Goal: Task Accomplishment & Management: Complete application form

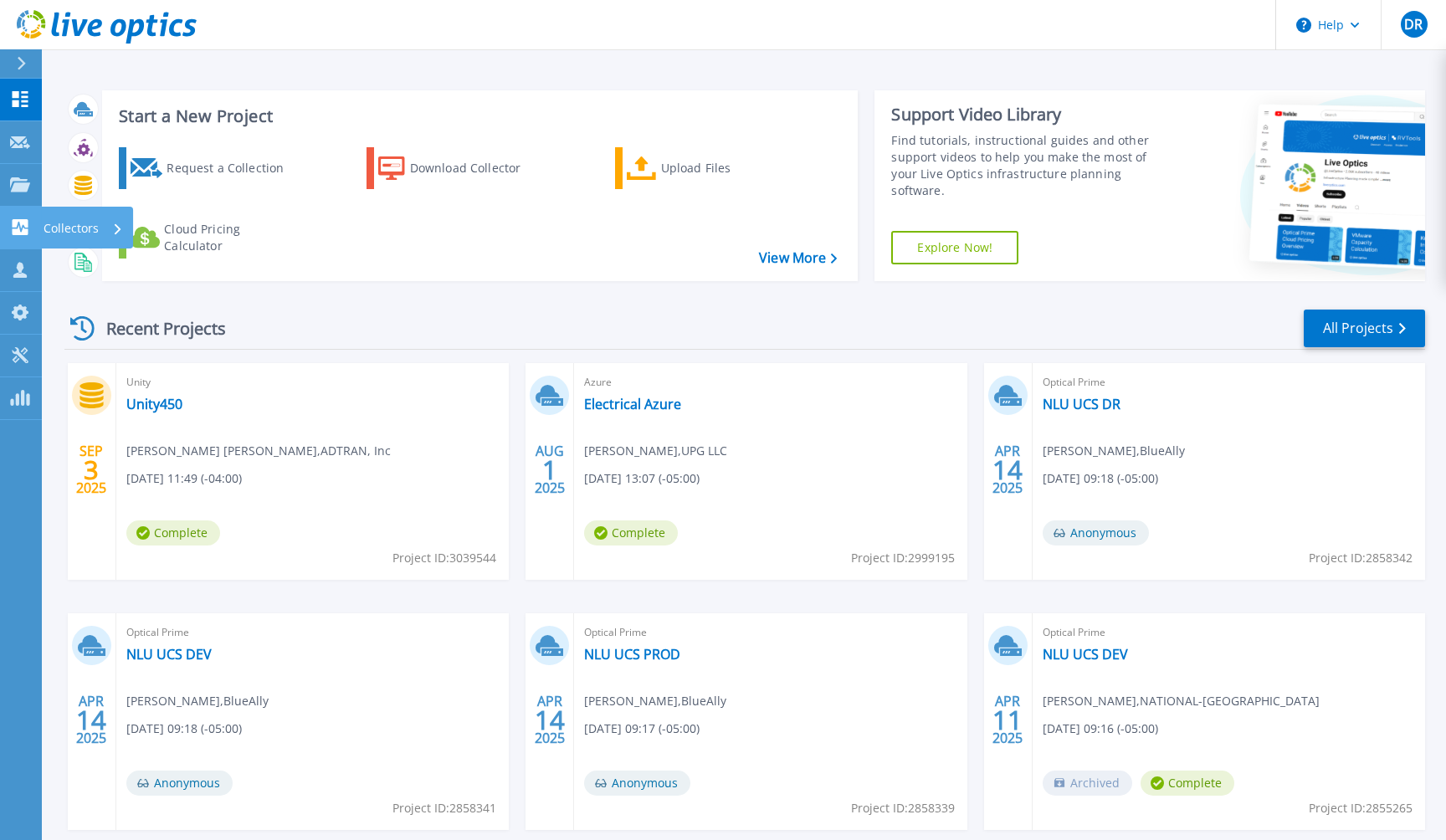
click at [29, 226] on icon at bounding box center [21, 227] width 21 height 16
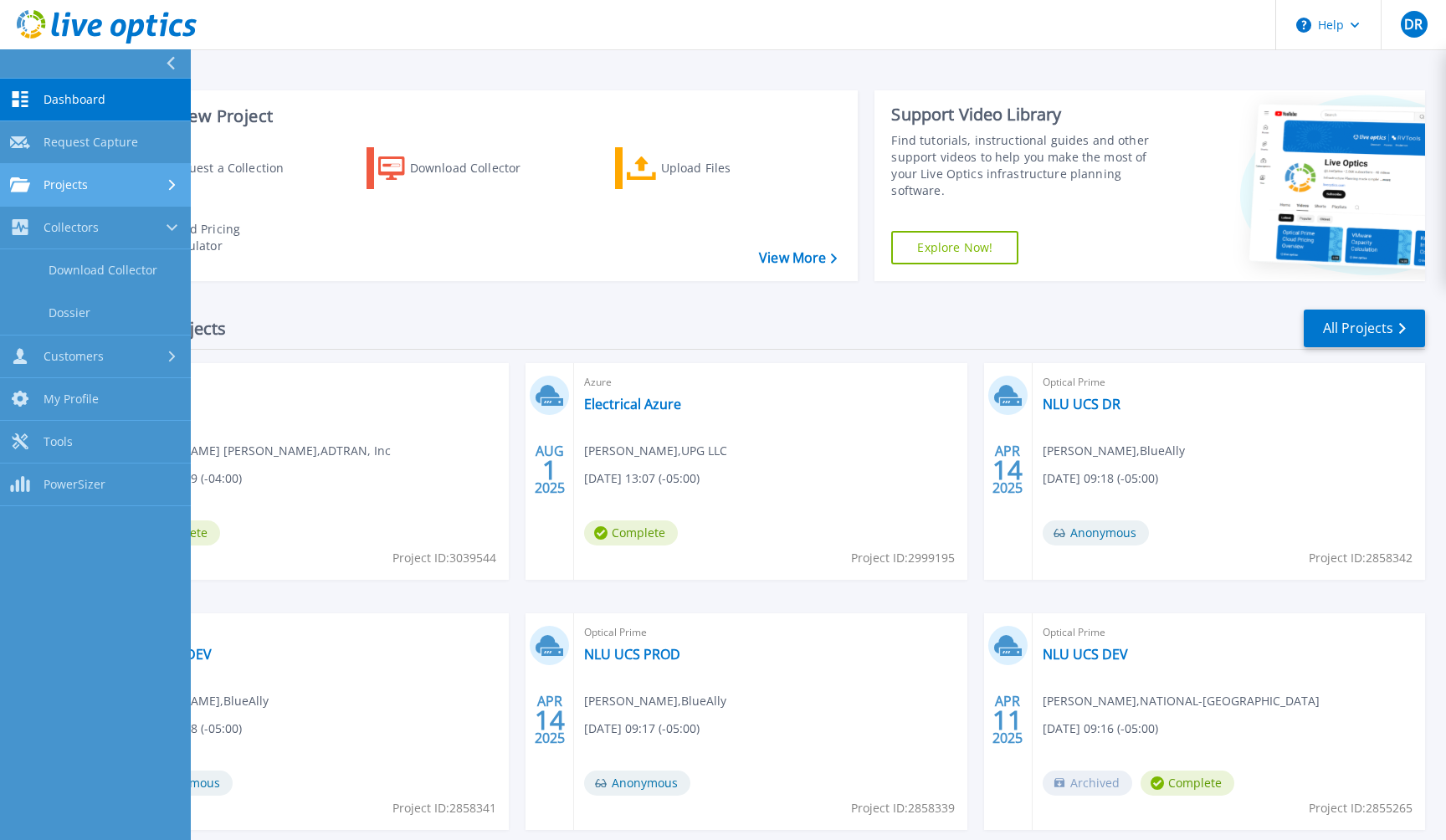
click at [94, 175] on link "Projects Projects" at bounding box center [95, 186] width 190 height 43
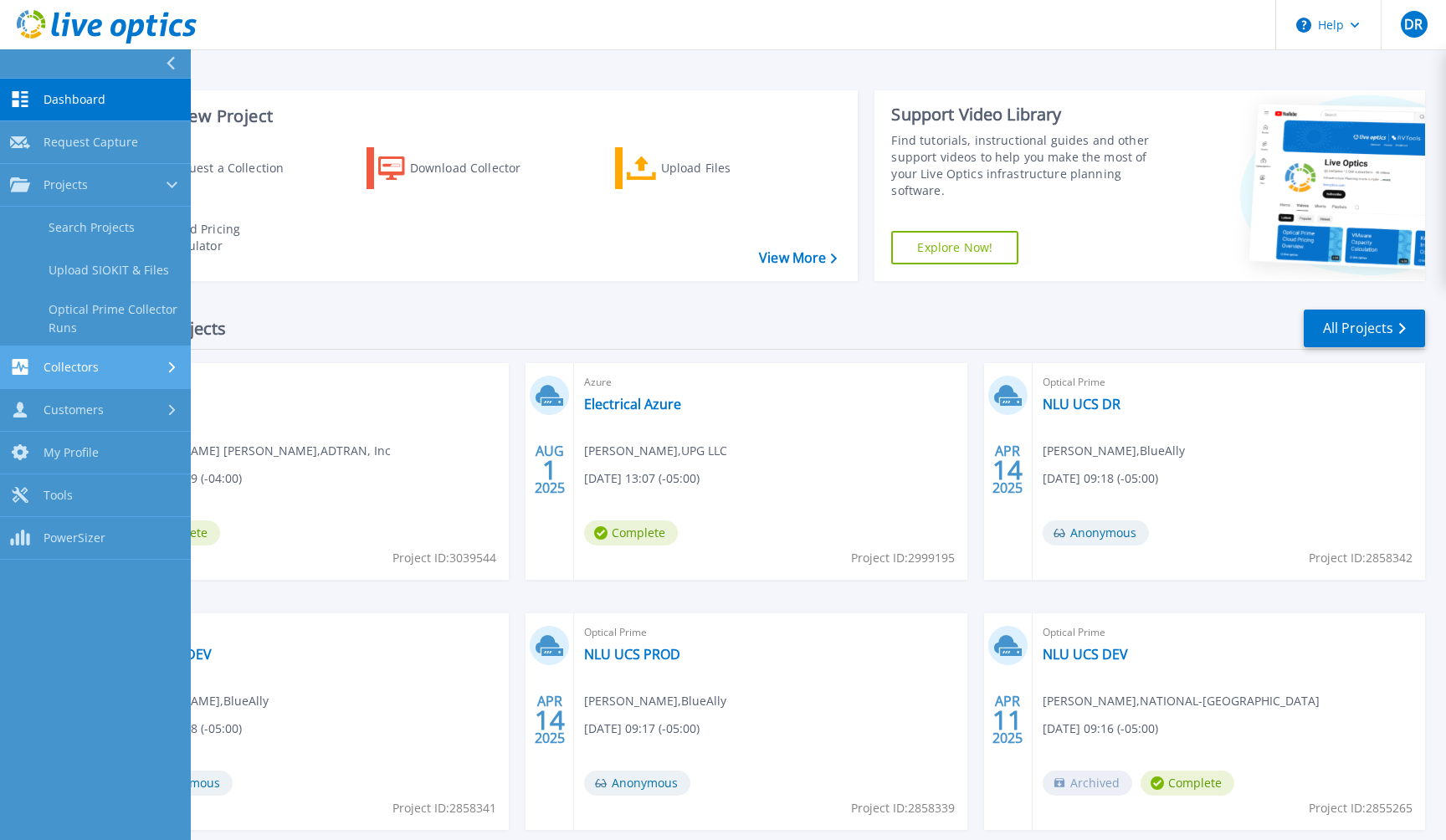
click at [112, 366] on div "Collectors" at bounding box center [95, 367] width 171 height 16
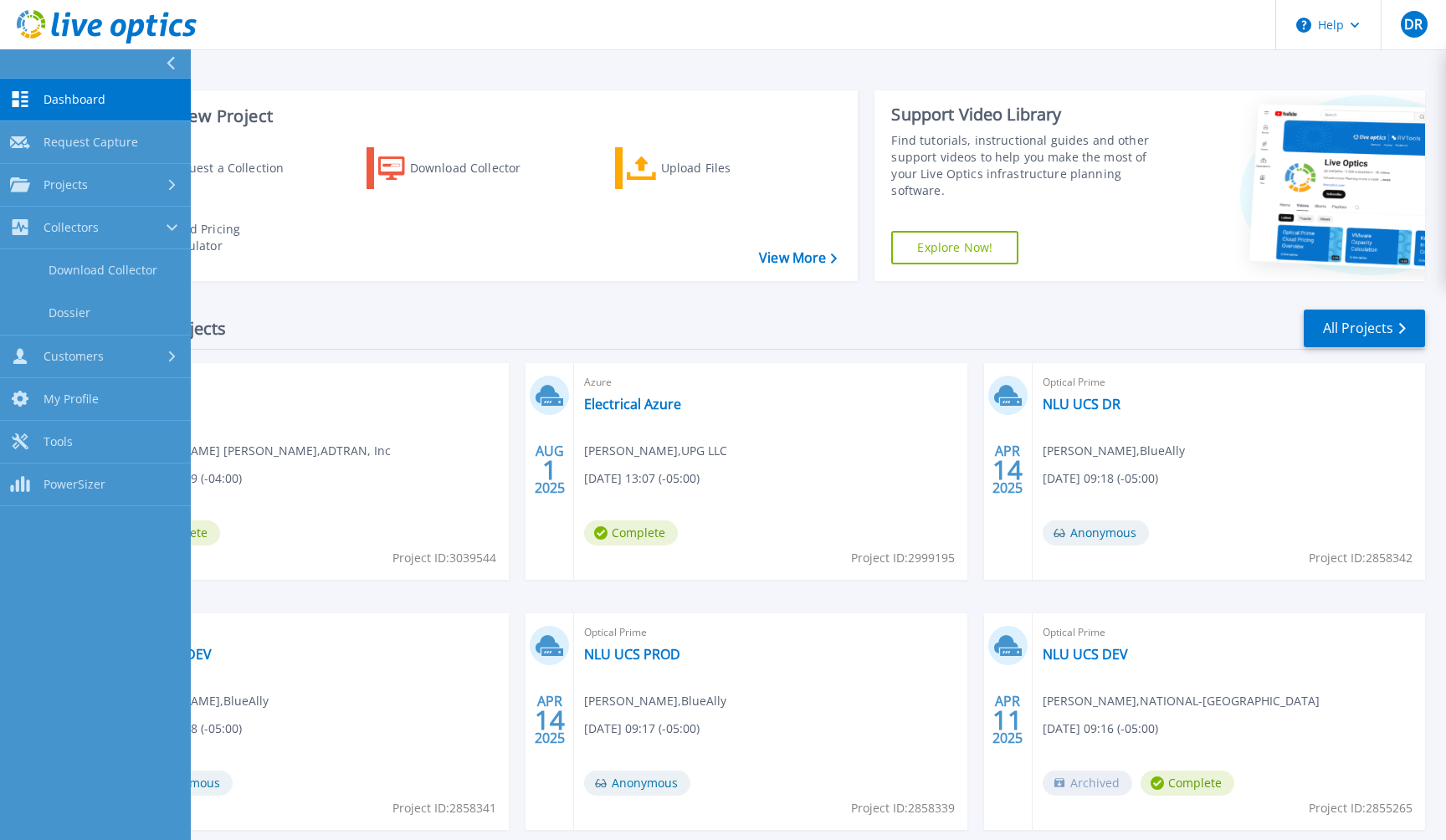
click at [344, 245] on div "Request a Collection Download Collector Upload Files Cloud Pricing Calculator" at bounding box center [478, 203] width 745 height 139
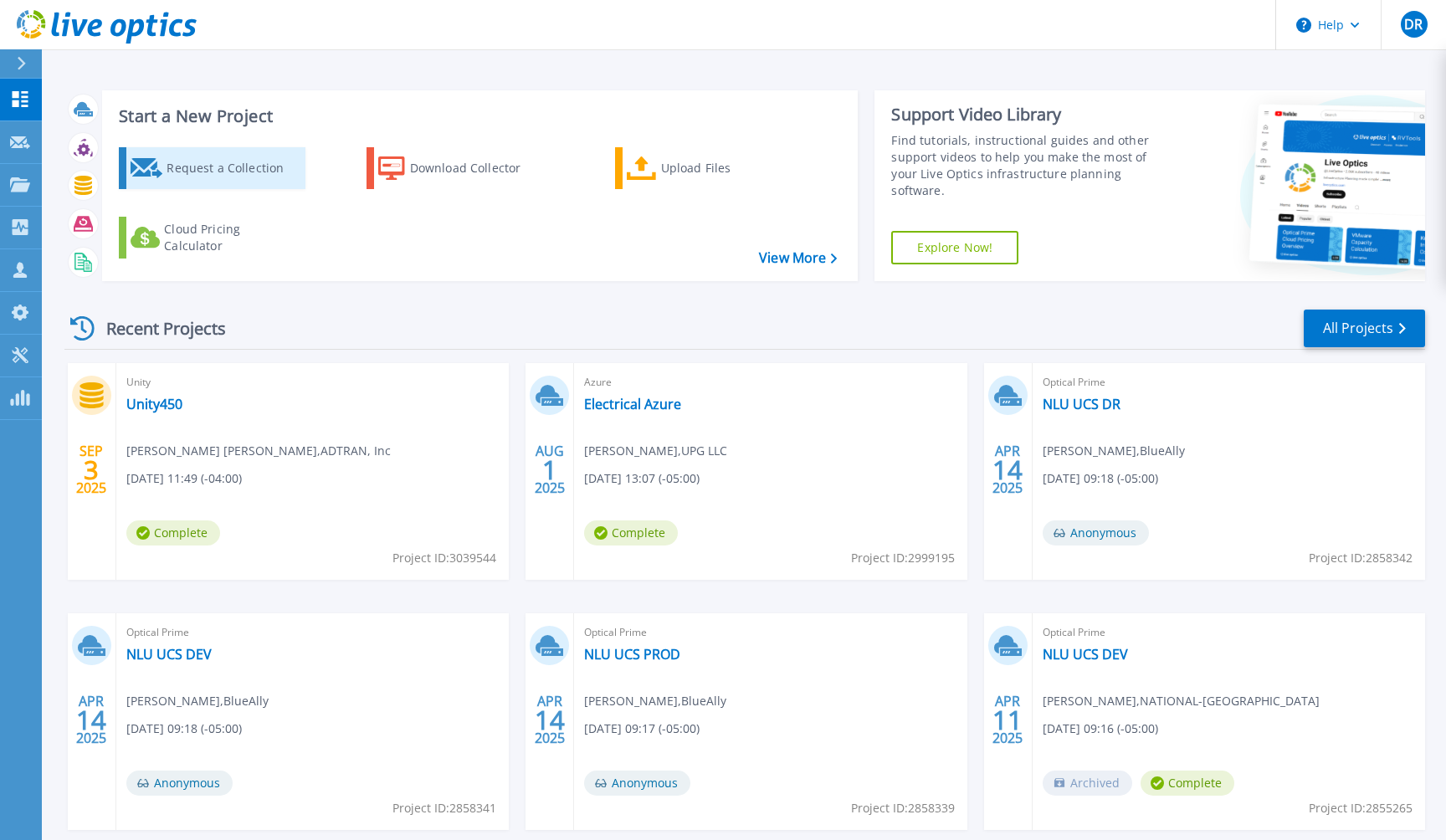
click at [218, 167] on div "Request a Collection" at bounding box center [232, 168] width 133 height 34
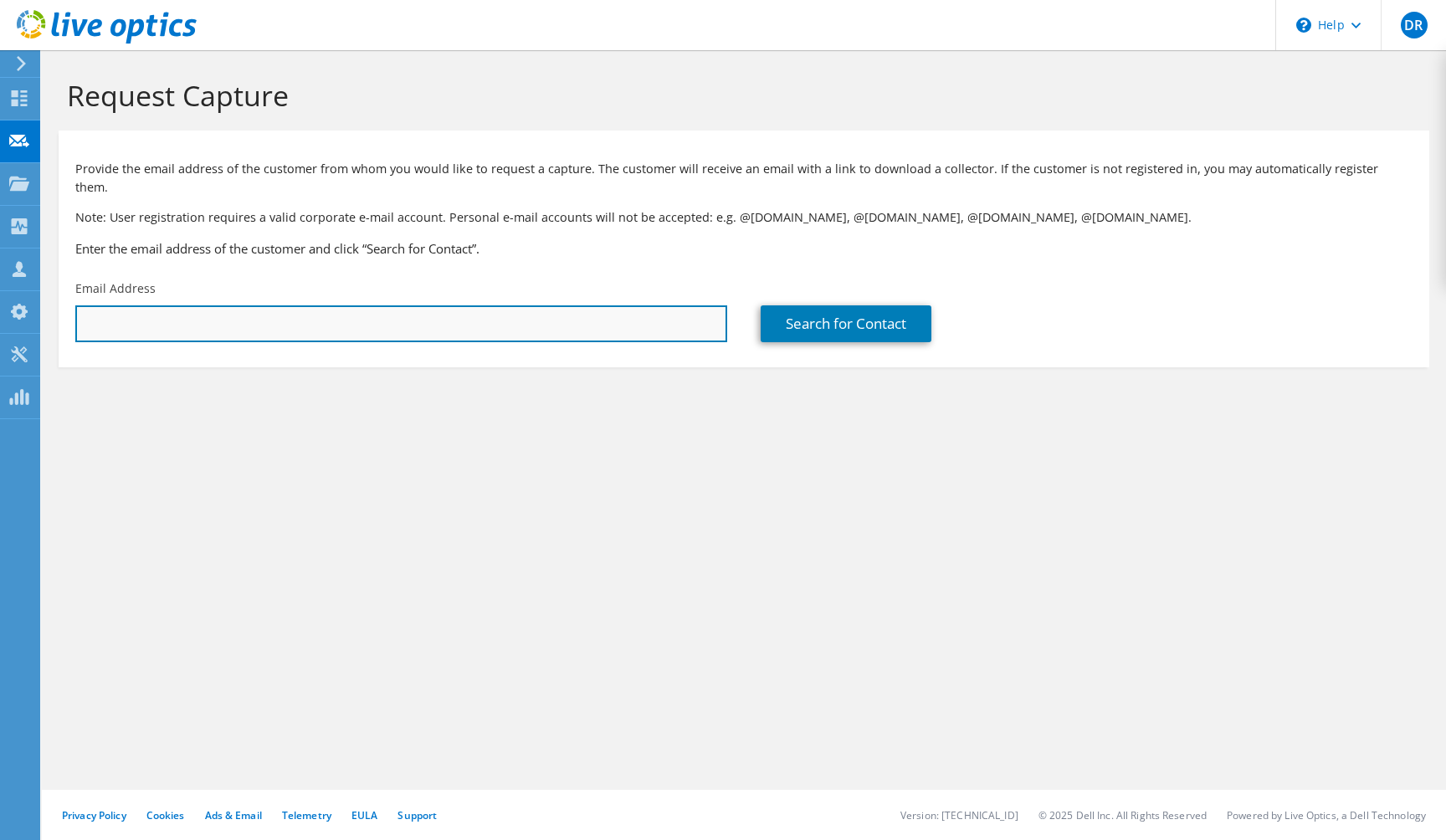
click at [231, 323] on input "text" at bounding box center [401, 323] width 652 height 36
click at [453, 312] on input "text" at bounding box center [401, 323] width 652 height 36
paste input "jacob.skeldon@gi-de.com"
type input "jacob.skeldon@gi-de.com"
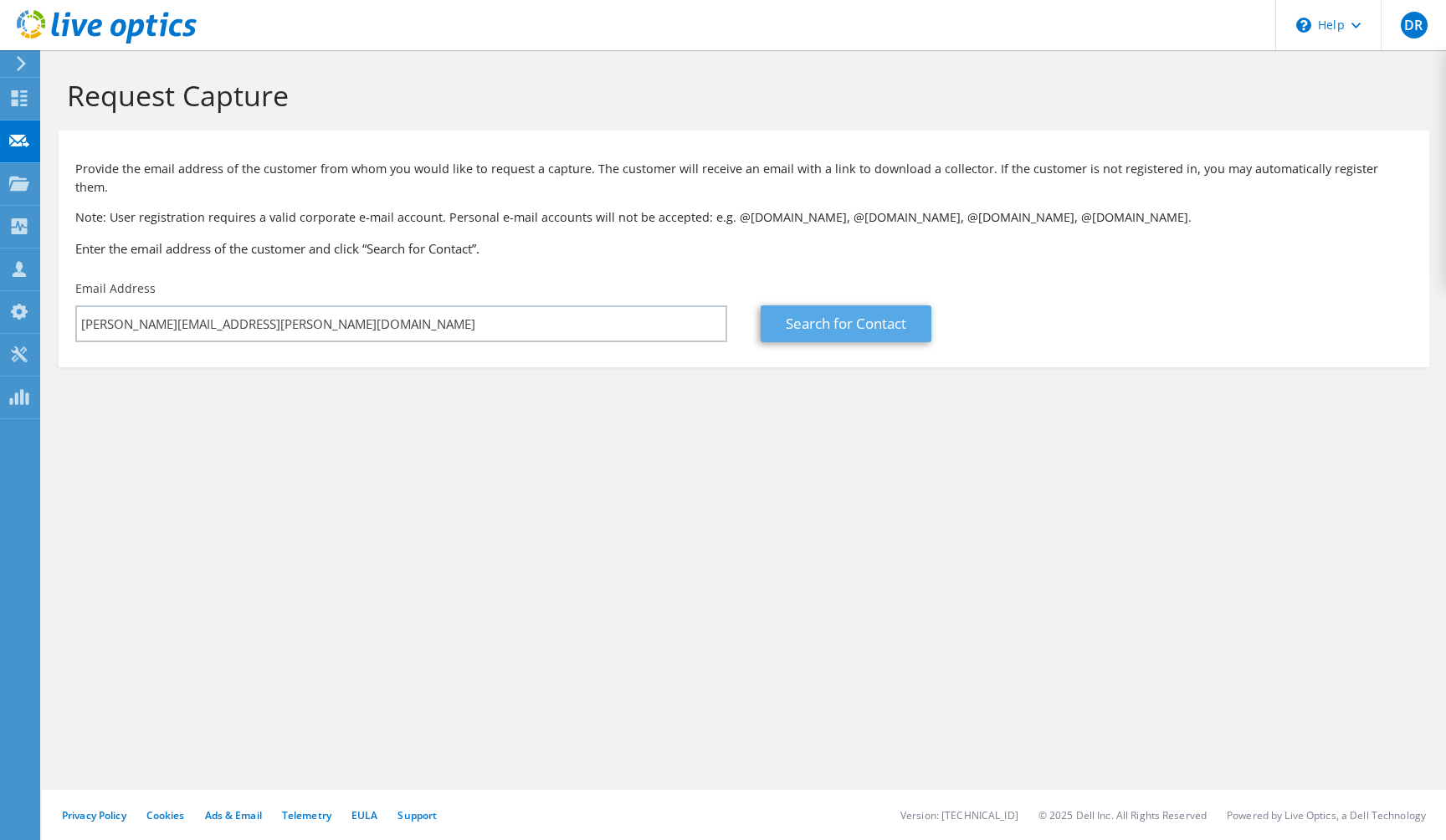
click at [821, 305] on link "Search for Contact" at bounding box center [846, 323] width 171 height 36
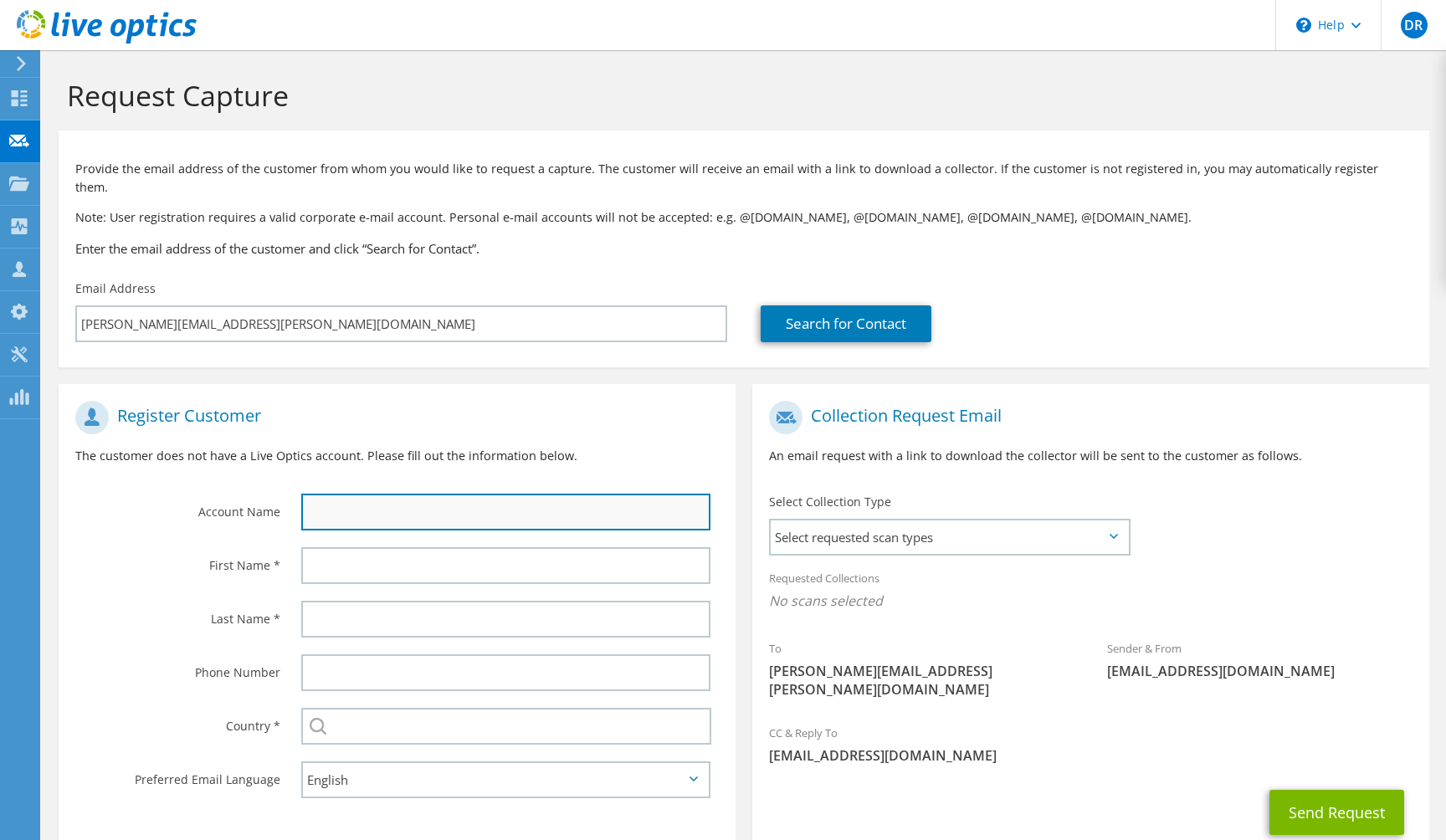
click at [423, 494] on input "text" at bounding box center [506, 511] width 409 height 36
paste input "Giesecke+Devrient"
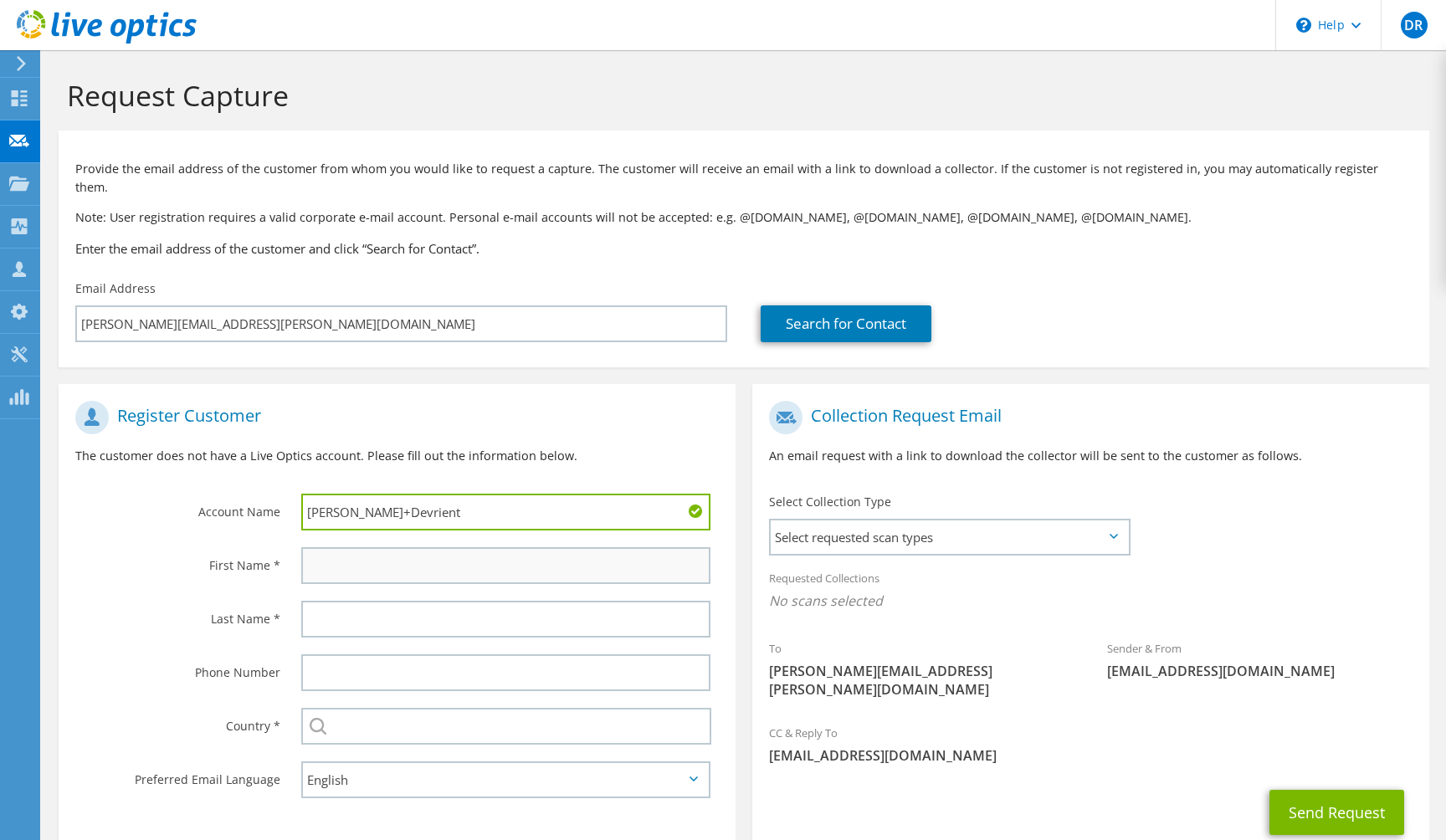
type input "Giesecke+Devrient"
type input "Jacob"
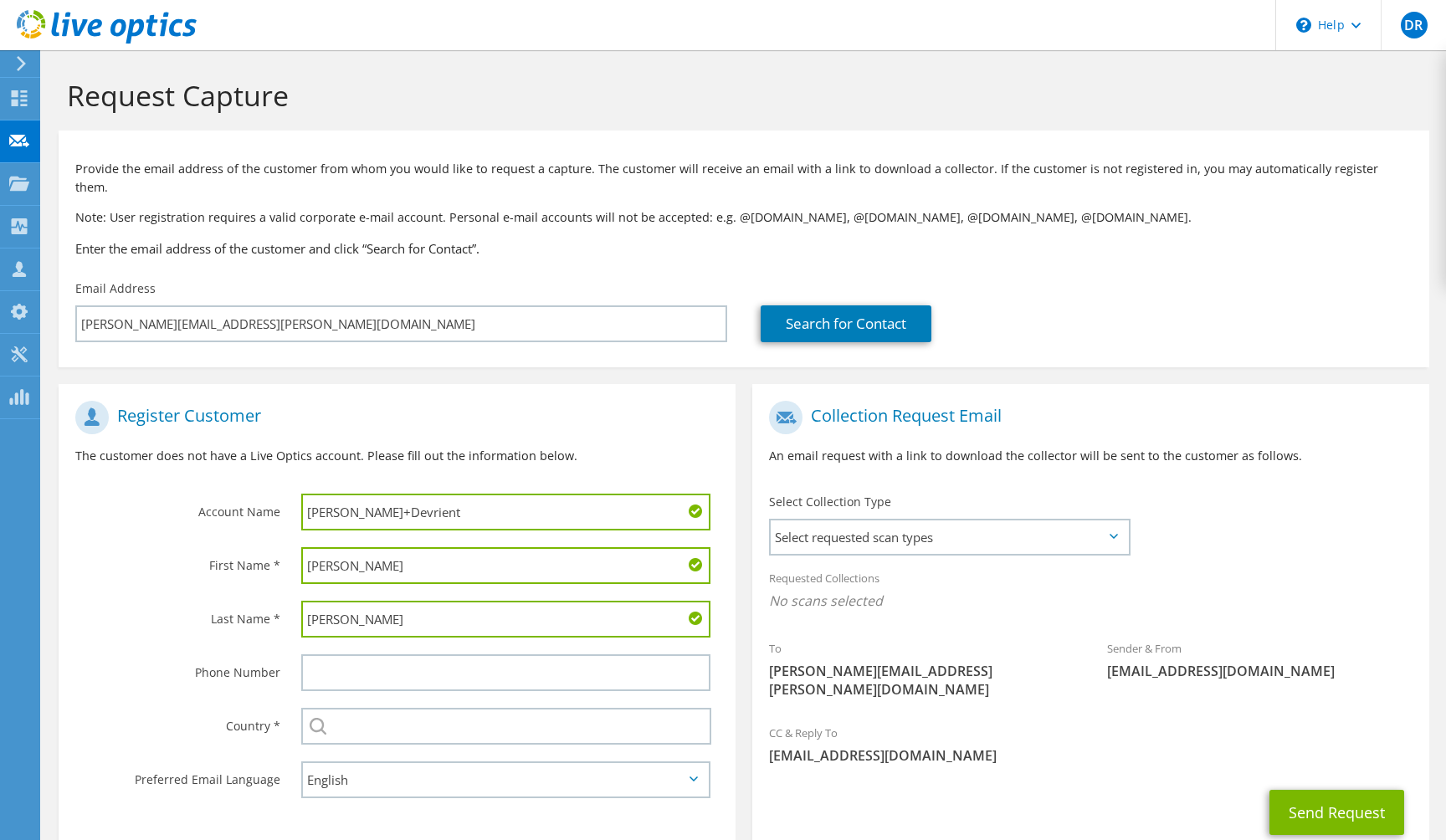
type input "Skeldon"
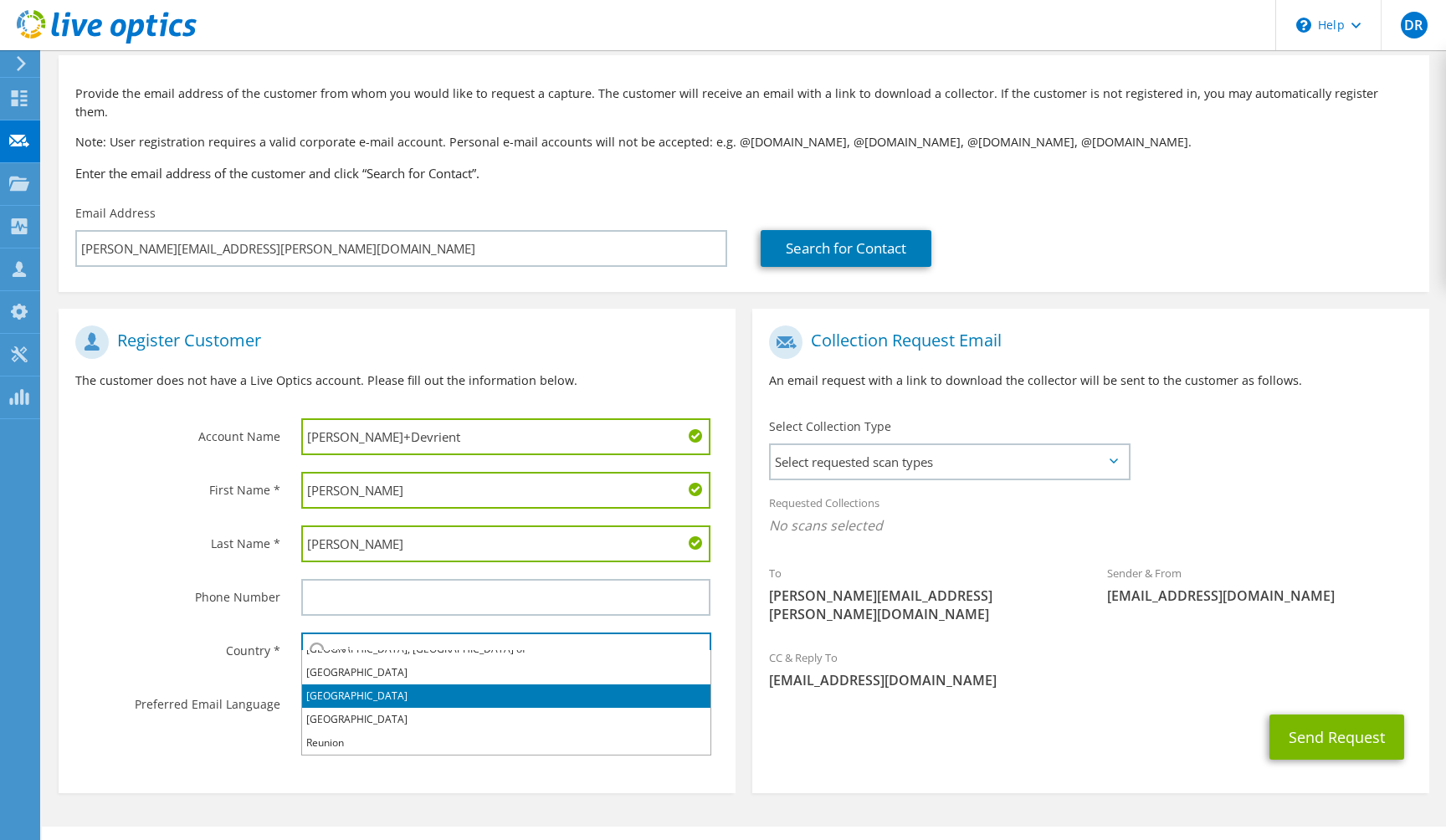
scroll to position [75, 0]
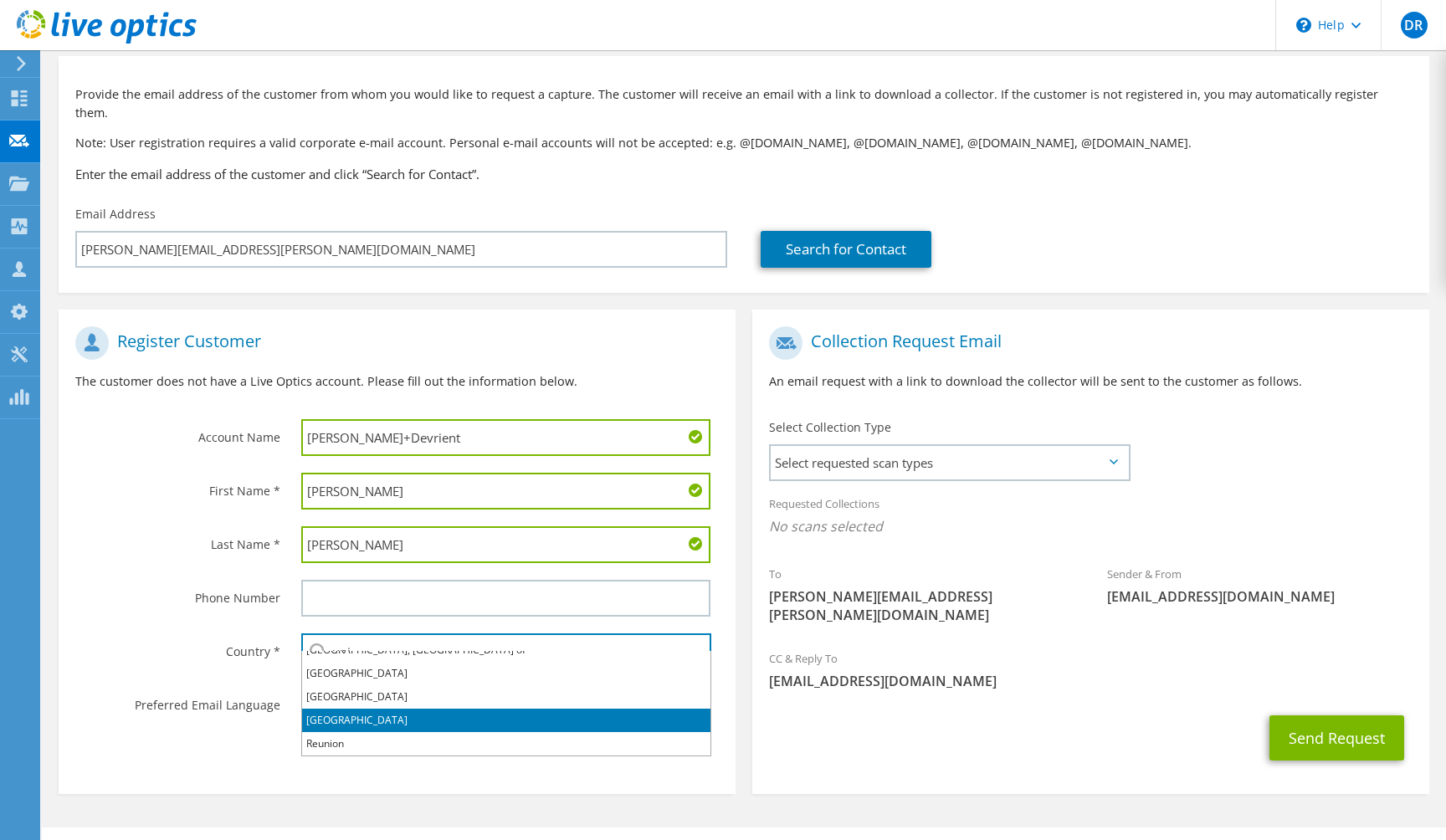
click at [389, 718] on li "[GEOGRAPHIC_DATA]" at bounding box center [507, 720] width 409 height 23
type input "[GEOGRAPHIC_DATA]"
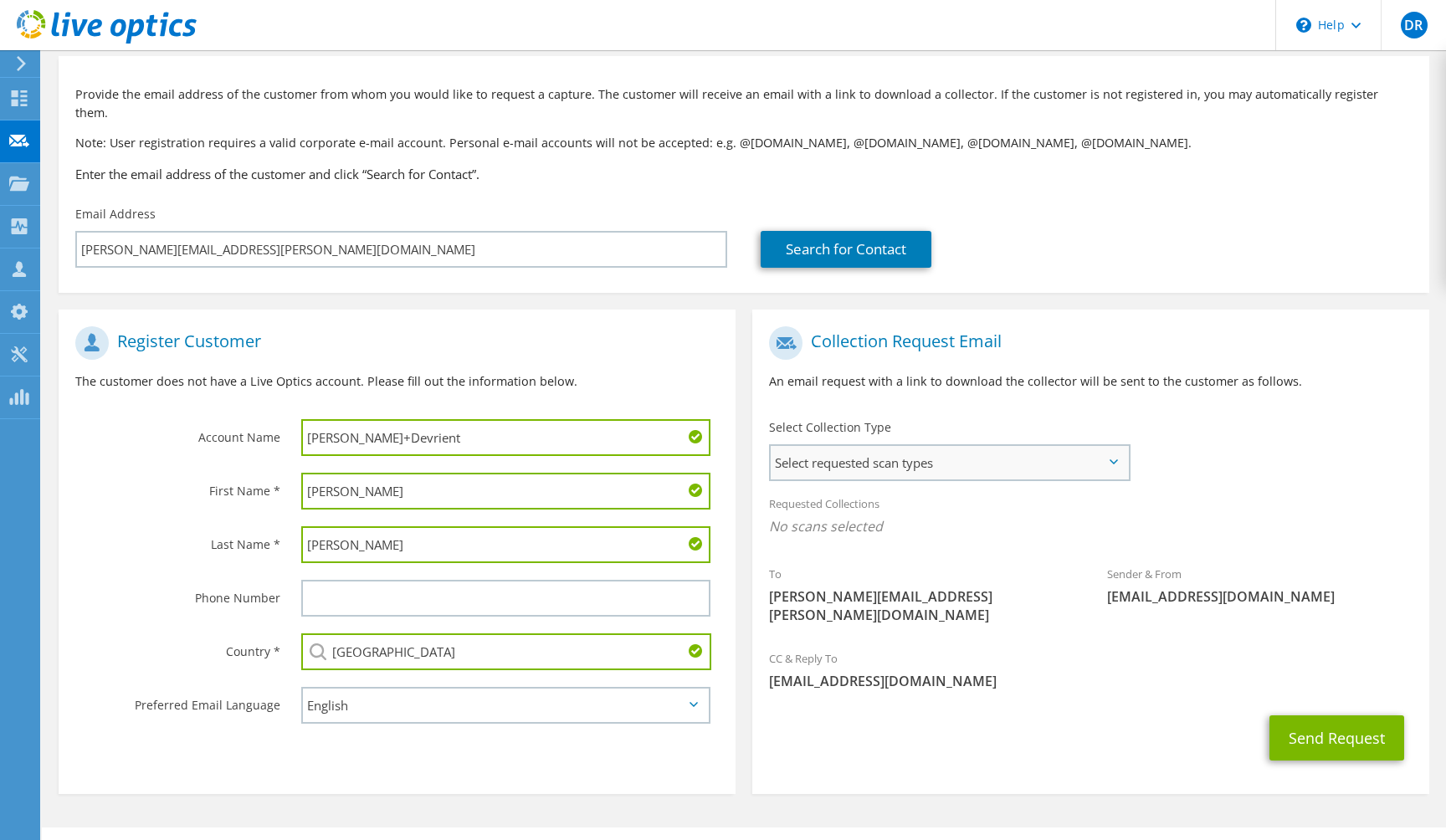
click at [1126, 446] on span "Select requested scan types" at bounding box center [950, 463] width 358 height 34
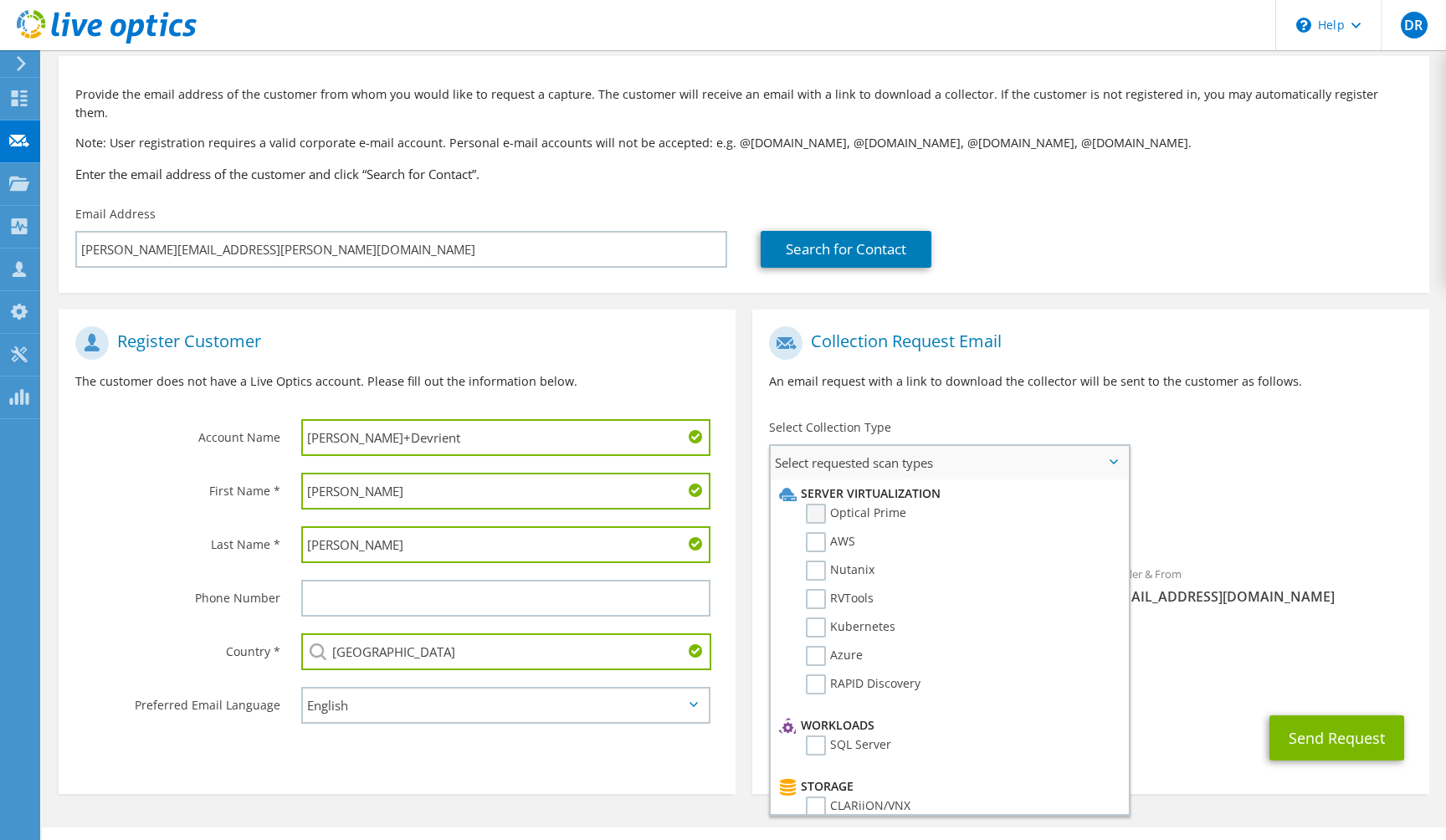
click at [820, 504] on label "Optical Prime" at bounding box center [856, 514] width 101 height 21
click at [0, 0] on input "Optical Prime" at bounding box center [0, 0] width 0 height 0
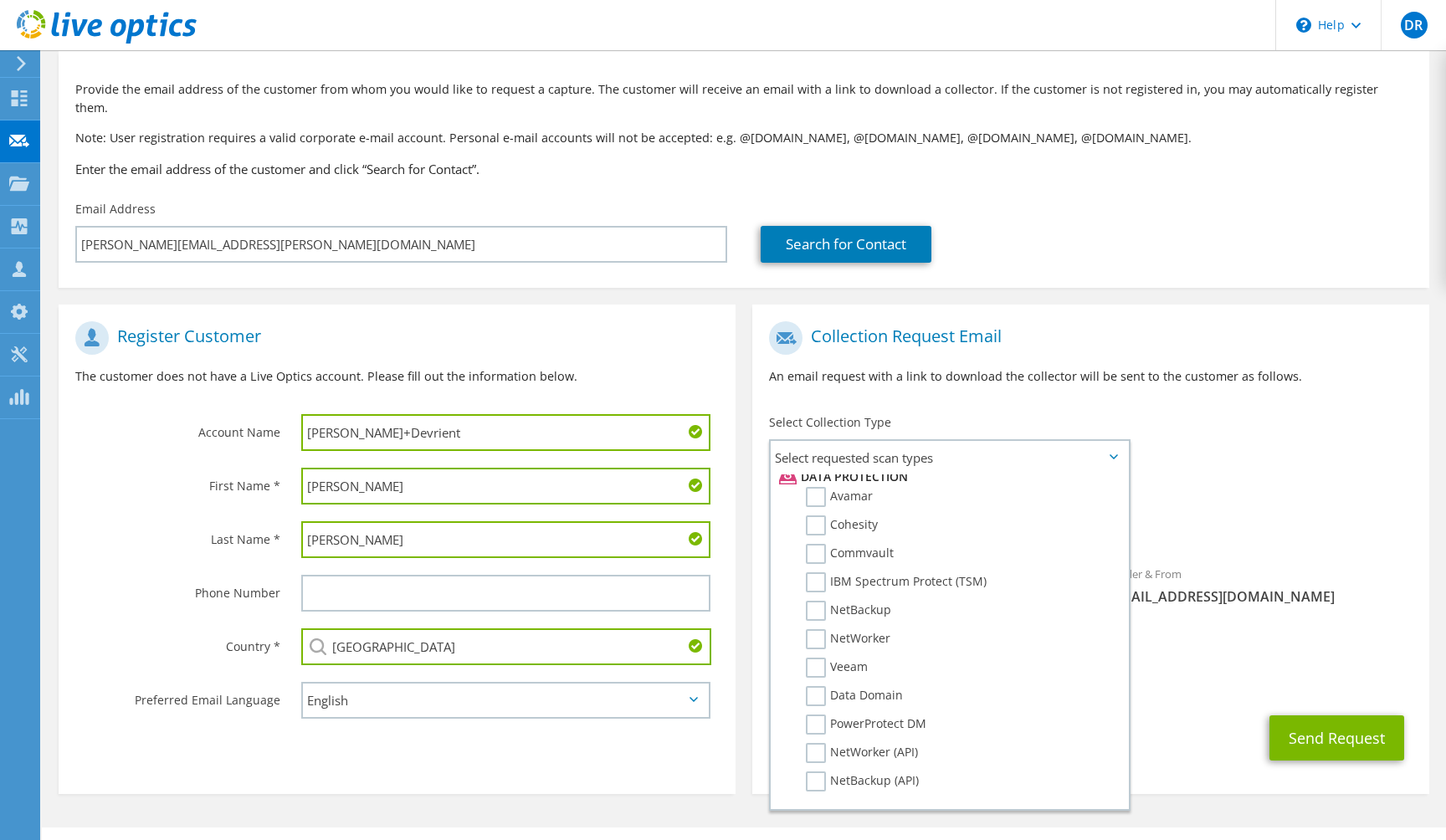
scroll to position [78, 0]
click at [810, 545] on label "Commvault" at bounding box center [849, 555] width 88 height 21
click at [0, 0] on input "Commvault" at bounding box center [0, 0] width 0 height 0
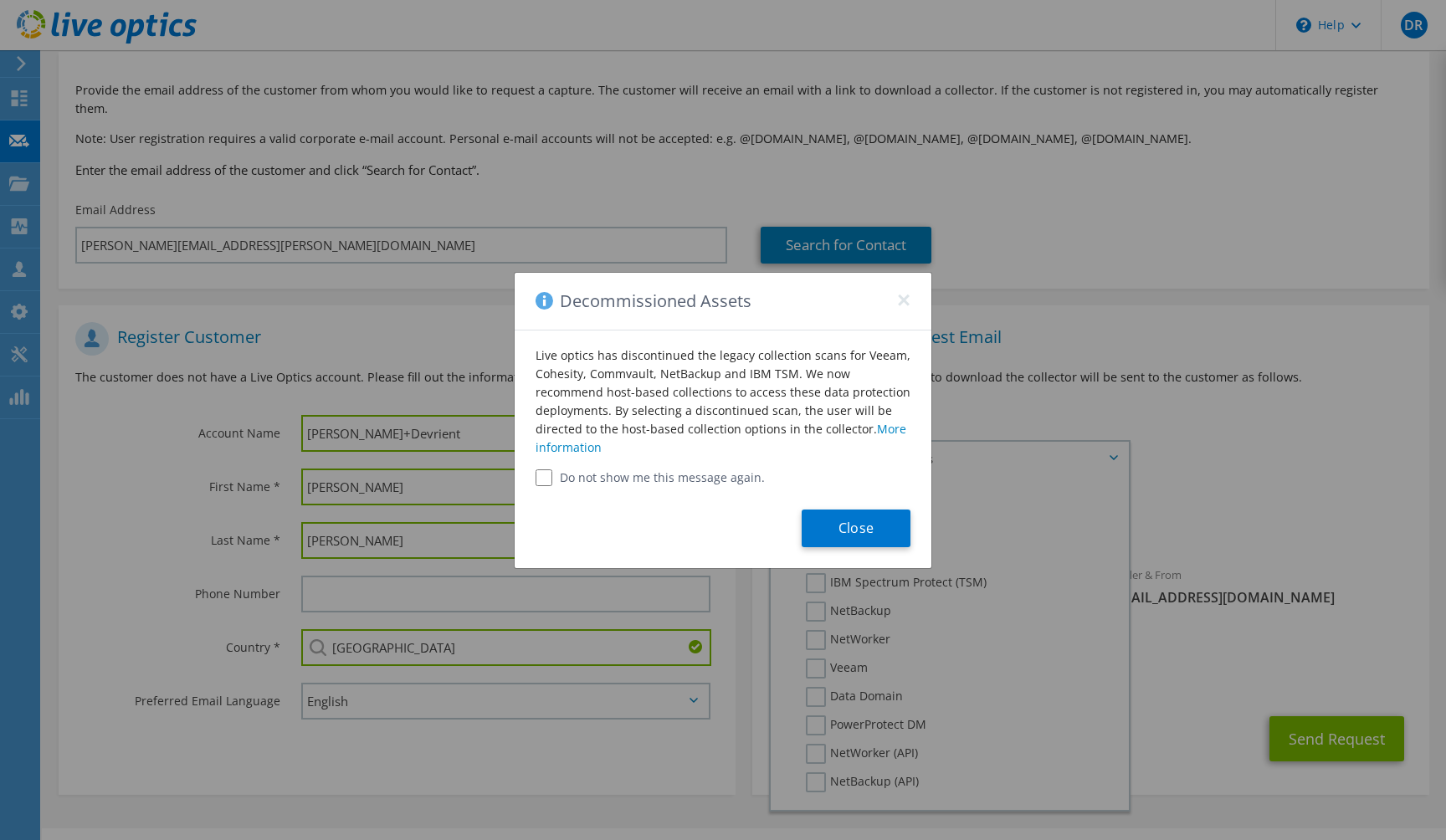
click at [583, 477] on label "Do not show me this message again." at bounding box center [723, 478] width 375 height 17
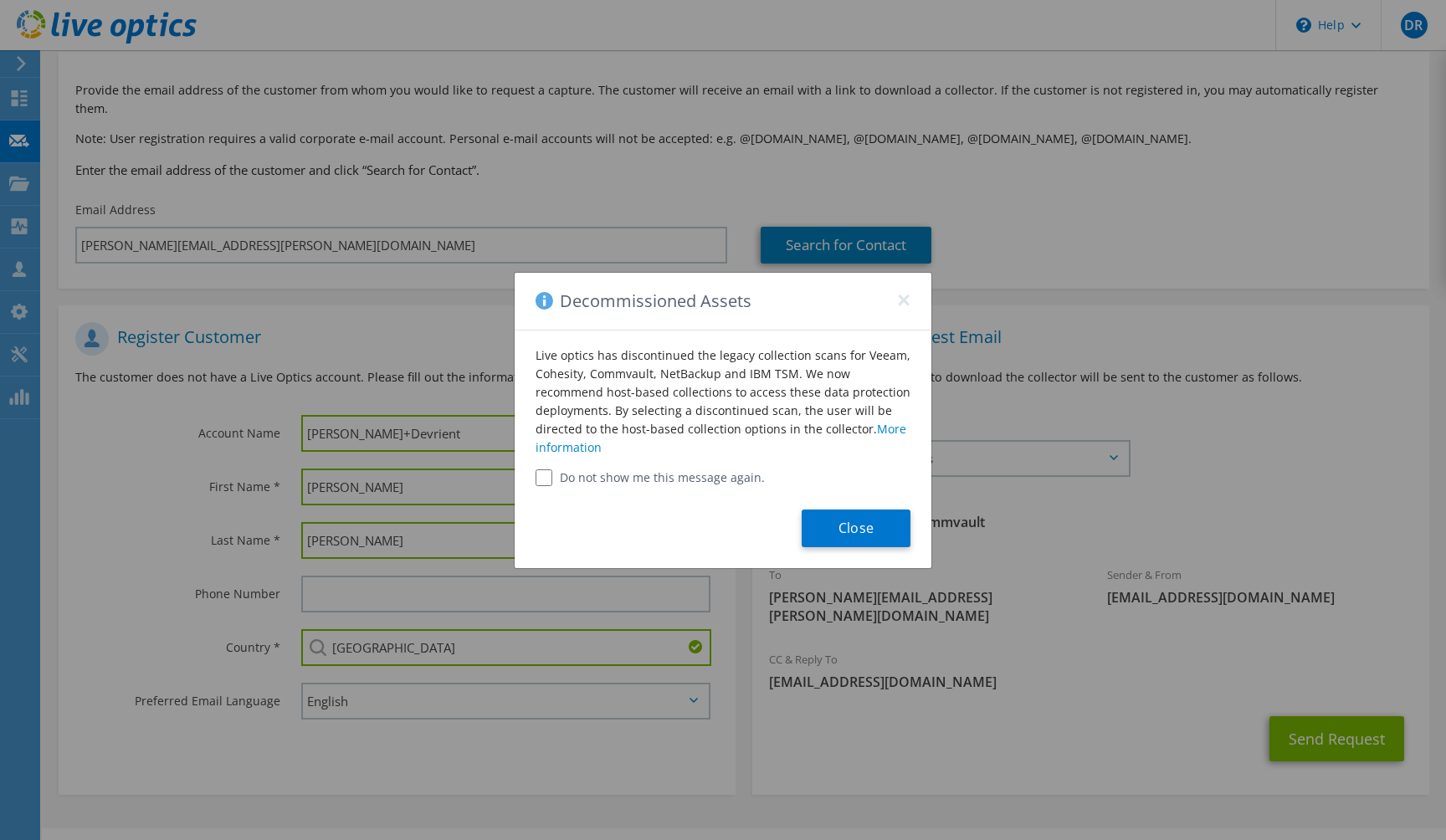
click at [545, 476] on input "Do not show me this message again." at bounding box center [544, 478] width 17 height 17
checkbox input "true"
click at [849, 530] on button "Close" at bounding box center [856, 528] width 109 height 37
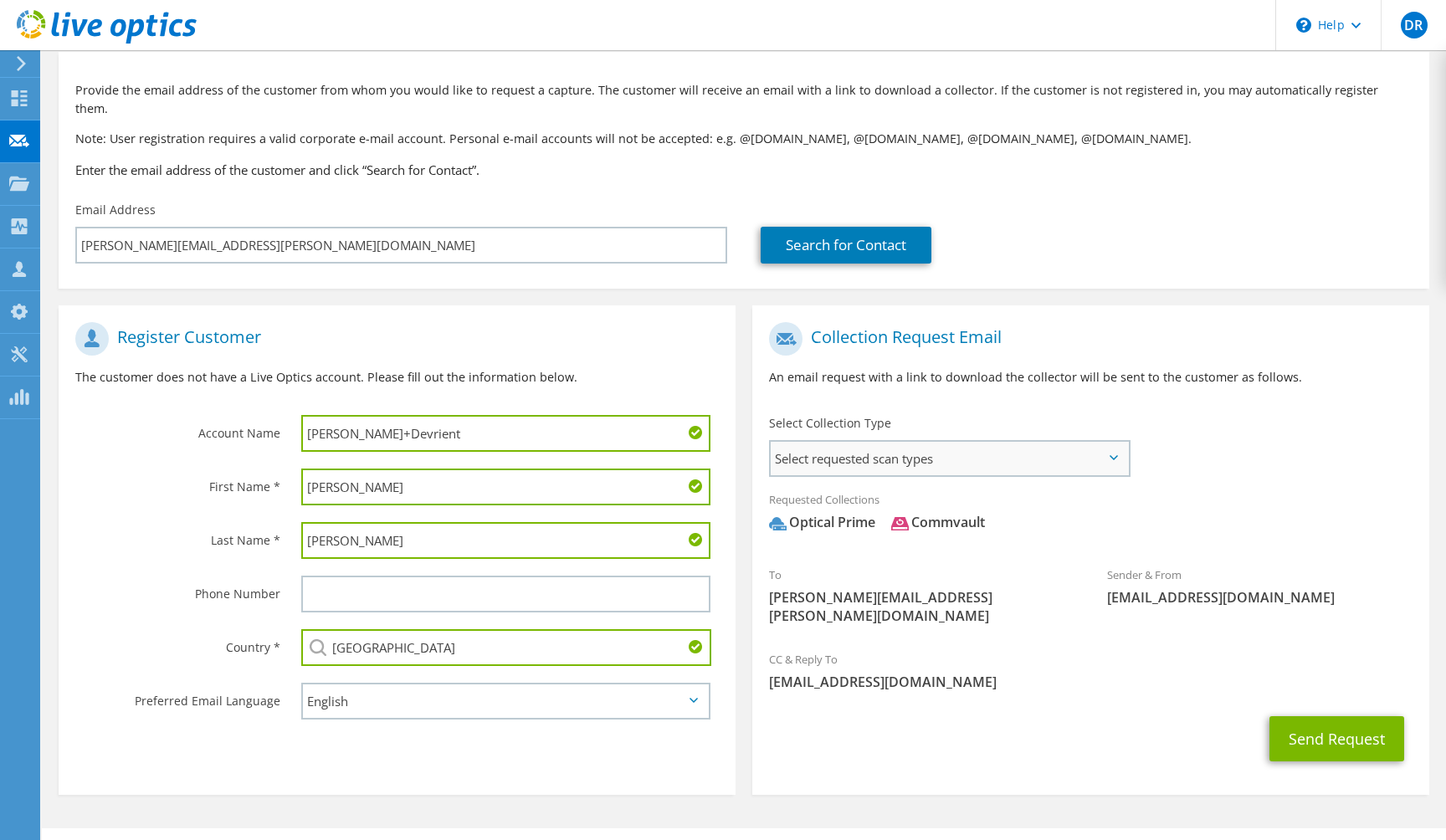
click at [1123, 441] on span "Select requested scan types" at bounding box center [950, 458] width 358 height 34
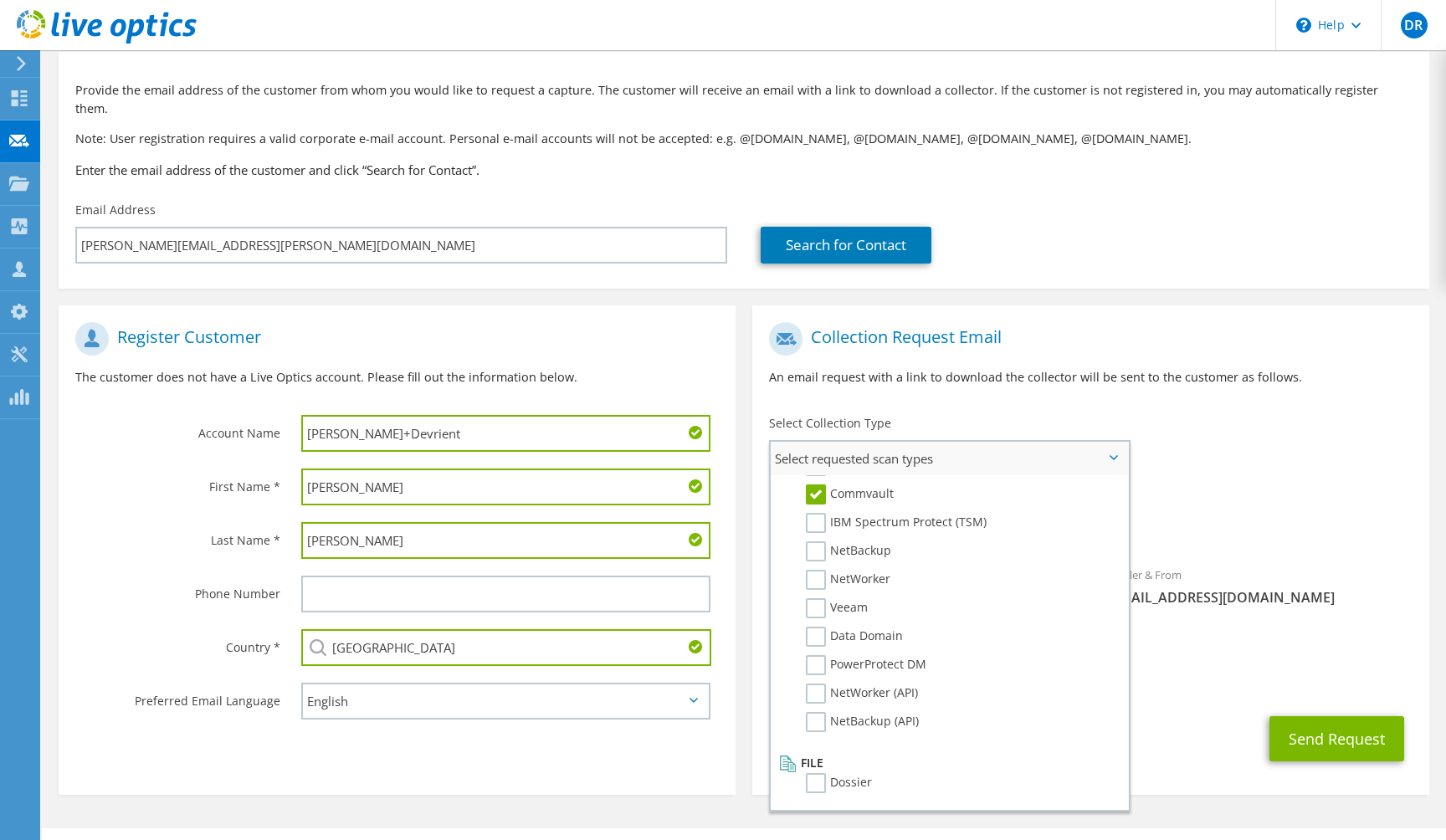
scroll to position [796, 0]
click at [1197, 708] on div "Send Request" at bounding box center [1090, 739] width 677 height 62
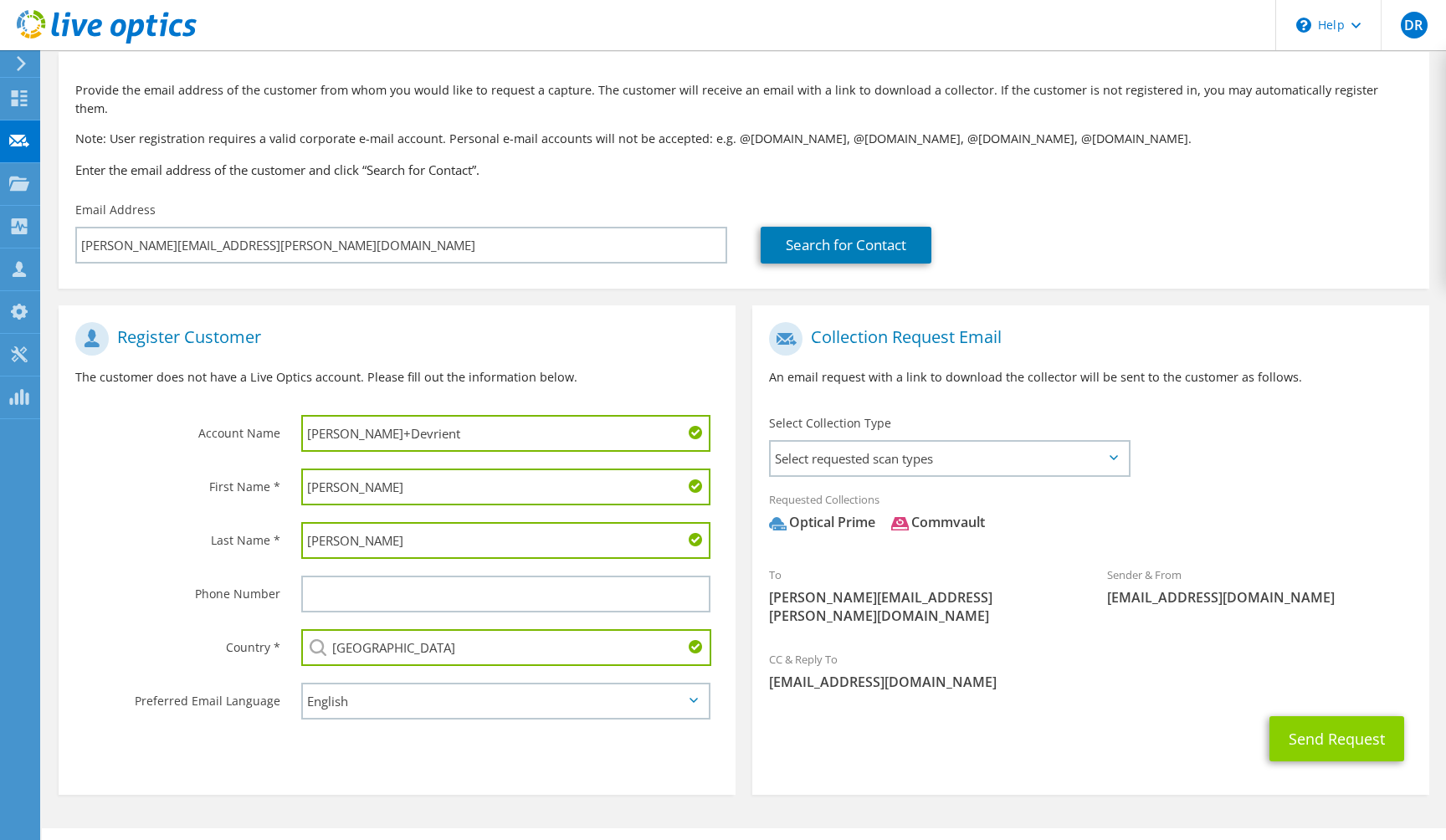
click at [1325, 717] on button "Send Request" at bounding box center [1337, 739] width 134 height 45
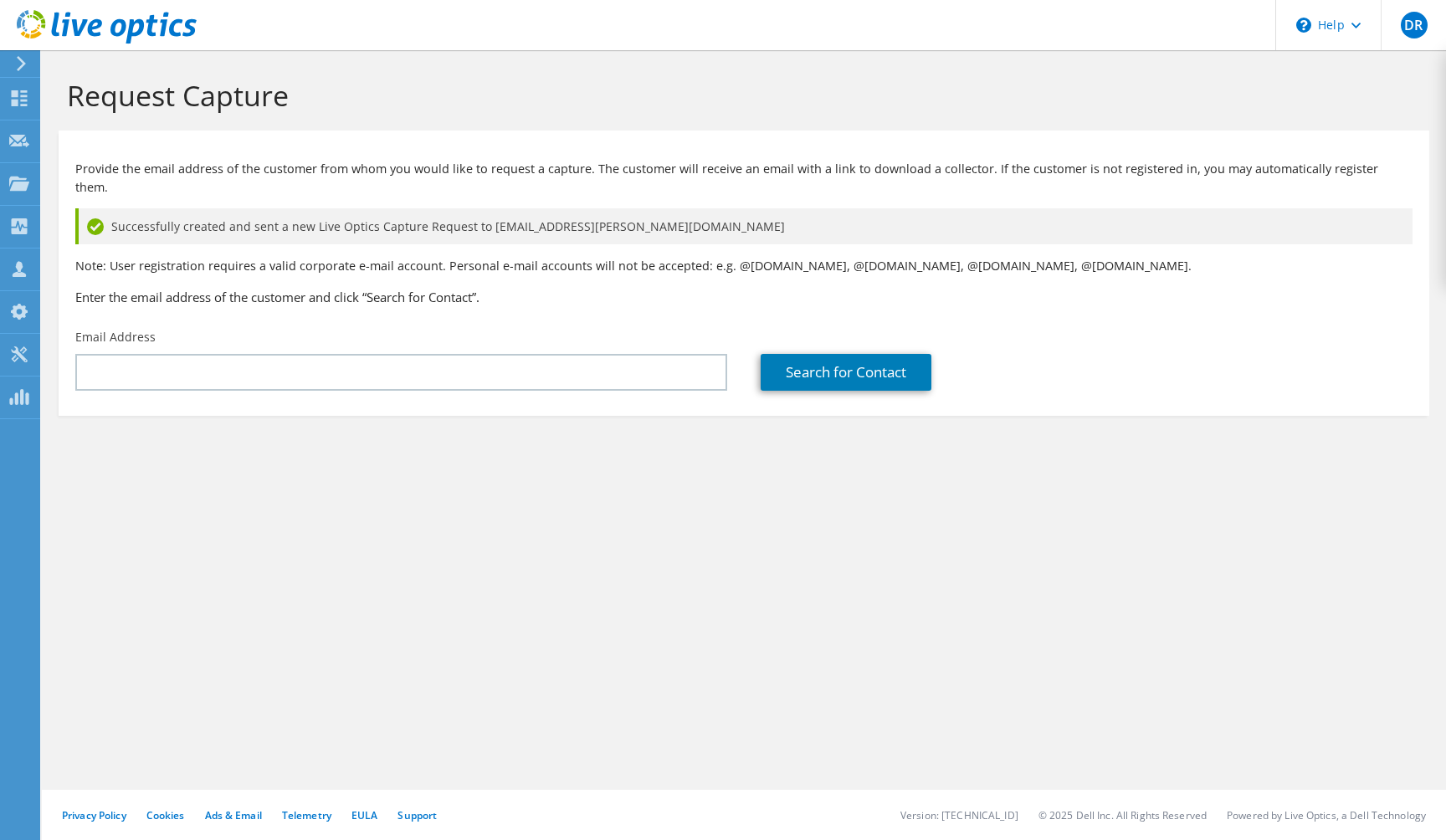
click at [481, 300] on div "Provide the email address of the customer from whom you would like to request a…" at bounding box center [744, 230] width 1371 height 182
click at [1411, 30] on span "DR" at bounding box center [1414, 25] width 27 height 27
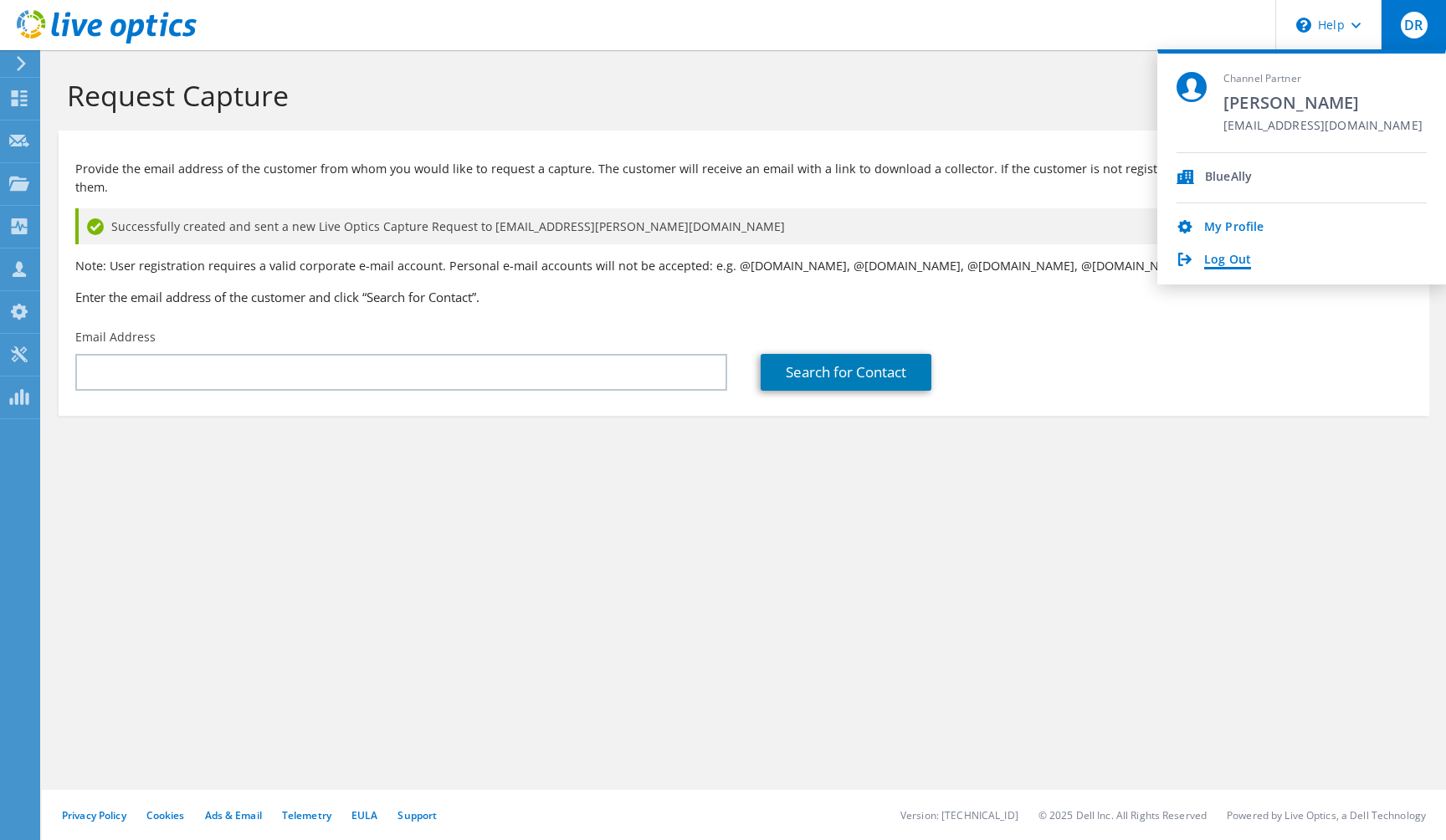
click at [1219, 265] on link "Log Out" at bounding box center [1228, 260] width 47 height 16
